Goal: Task Accomplishment & Management: Manage account settings

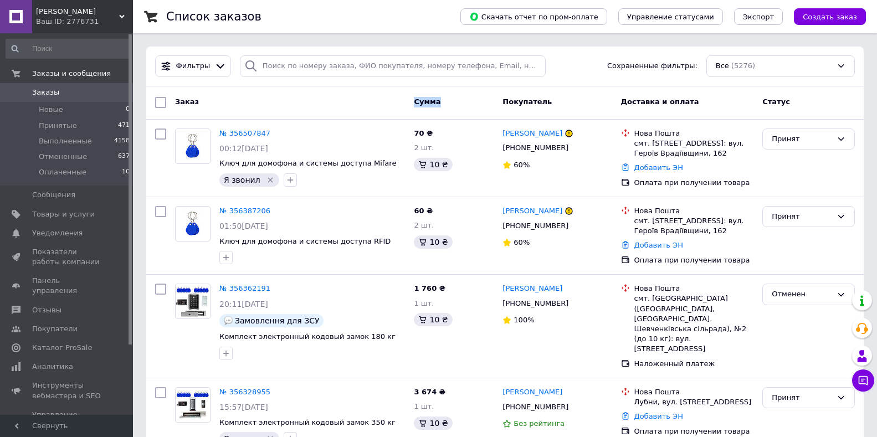
drag, startPoint x: 440, startPoint y: 100, endPoint x: 415, endPoint y: 101, distance: 25.5
click at [415, 101] on div "Сумма" at bounding box center [453, 103] width 89 height 20
copy span "Сумма"
click at [458, 99] on div "Сумма" at bounding box center [453, 103] width 89 height 20
drag, startPoint x: 540, startPoint y: 104, endPoint x: 508, endPoint y: 100, distance: 31.8
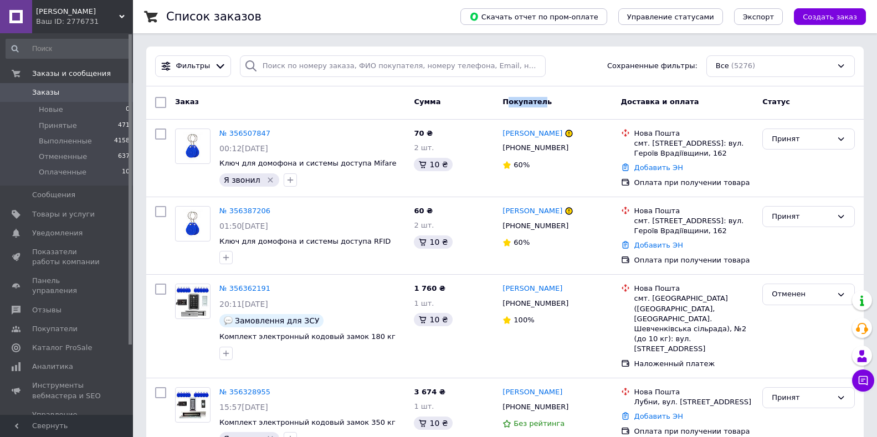
click at [508, 100] on span "Покупатель" at bounding box center [526, 101] width 49 height 8
drag, startPoint x: 537, startPoint y: 102, endPoint x: 504, endPoint y: 102, distance: 33.2
click at [504, 102] on div "Покупатель" at bounding box center [557, 103] width 118 height 20
copy span "Покупатель"
drag, startPoint x: 691, startPoint y: 100, endPoint x: 614, endPoint y: 110, distance: 77.6
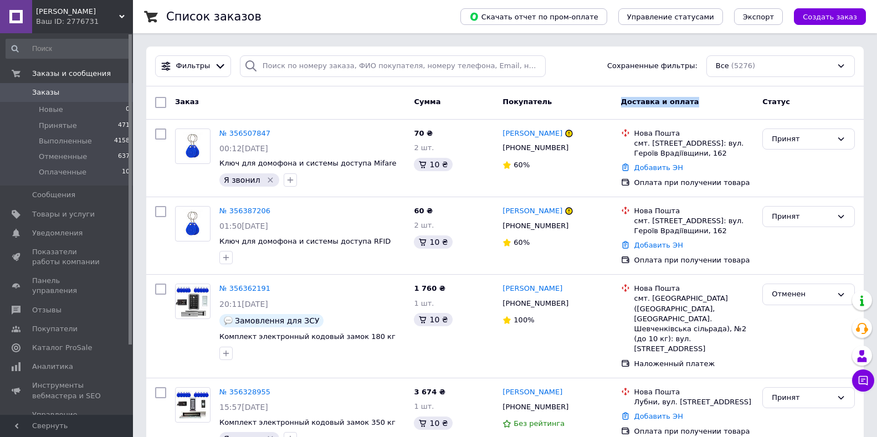
click at [614, 110] on div "Заказ Сумма Покупатель Доставка и оплата Статус" at bounding box center [505, 103] width 708 height 20
click at [706, 103] on div "Доставка и оплата" at bounding box center [687, 103] width 142 height 20
click at [274, 210] on icon at bounding box center [277, 211] width 7 height 7
click at [425, 138] on div "Комиссия за заказ" at bounding box center [437, 136] width 94 height 29
click at [482, 168] on div "10 ₴" at bounding box center [454, 164] width 80 height 13
